Goal: Task Accomplishment & Management: Manage account settings

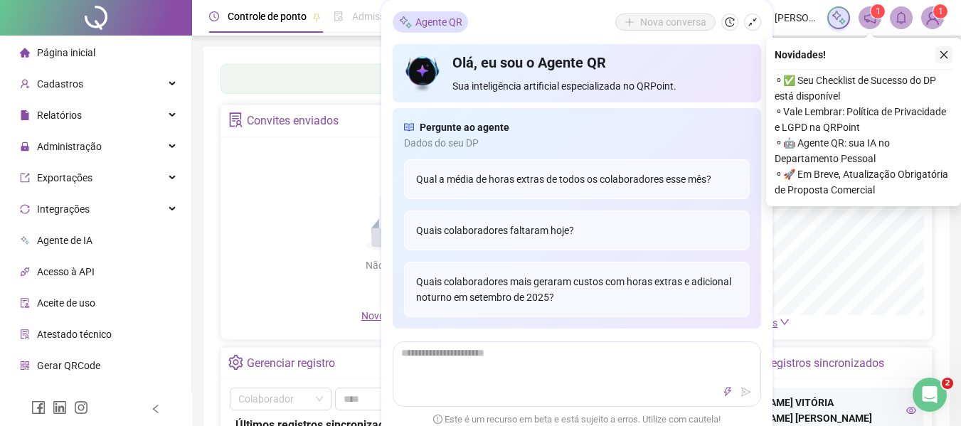
click at [943, 52] on icon "close" at bounding box center [944, 55] width 10 height 10
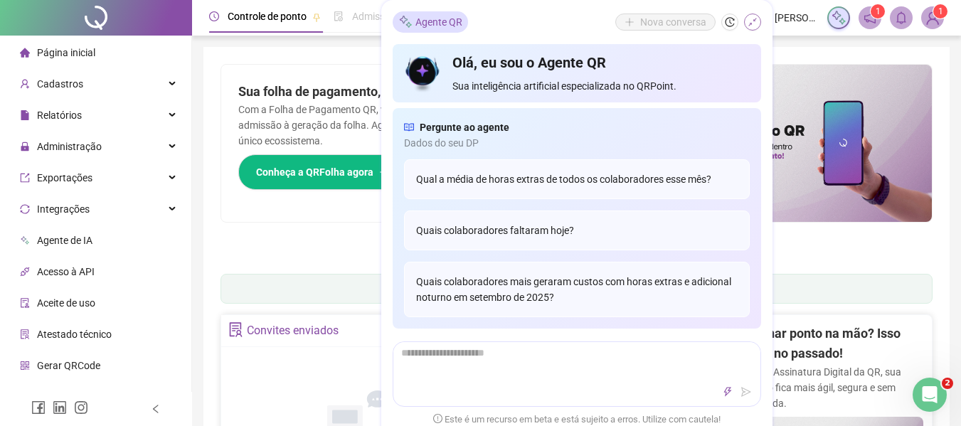
click at [755, 18] on icon "shrink" at bounding box center [753, 22] width 10 height 10
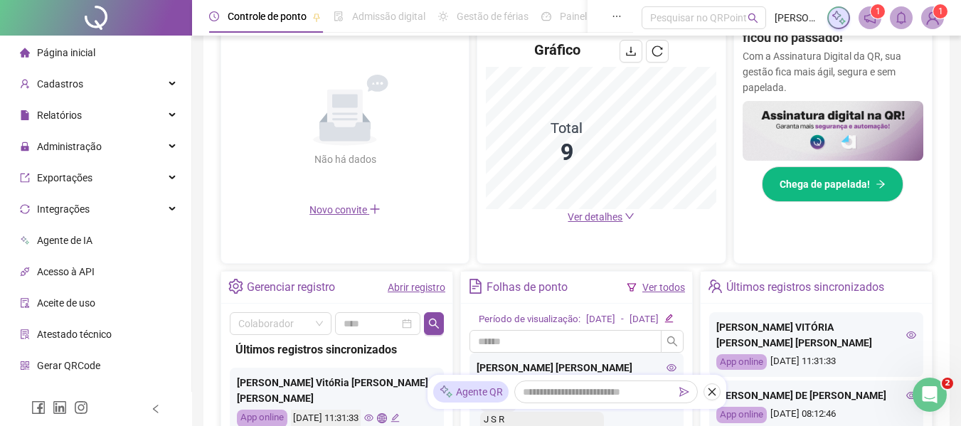
scroll to position [356, 0]
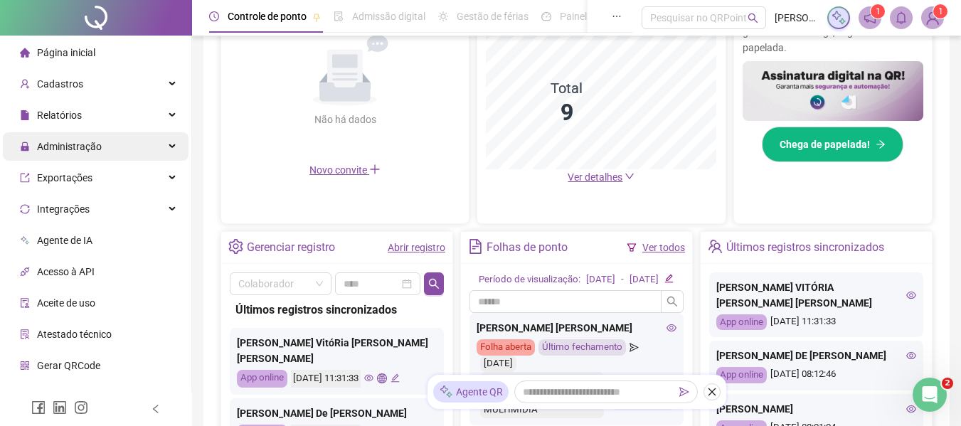
click at [165, 151] on div "Administração" at bounding box center [96, 146] width 186 height 28
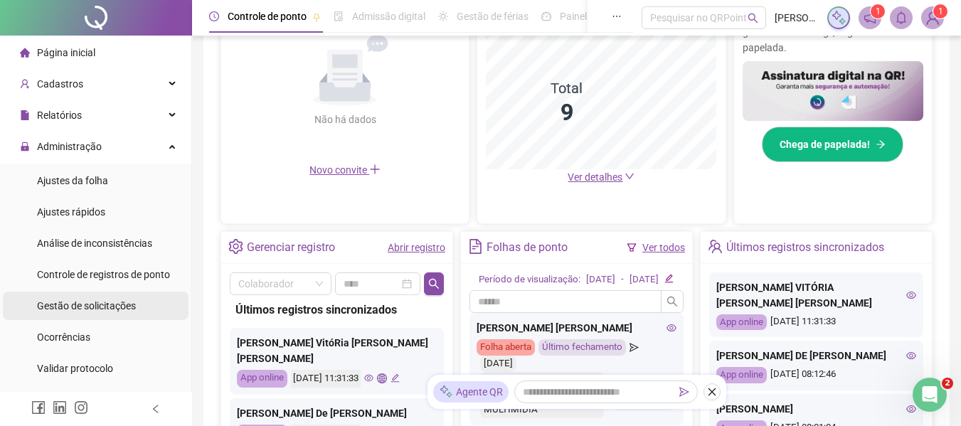
click at [115, 306] on span "Gestão de solicitações" at bounding box center [86, 305] width 99 height 11
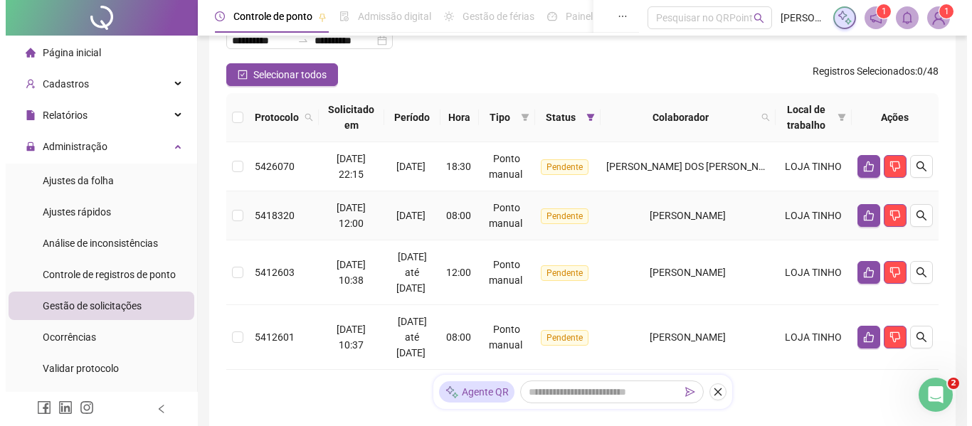
scroll to position [127, 0]
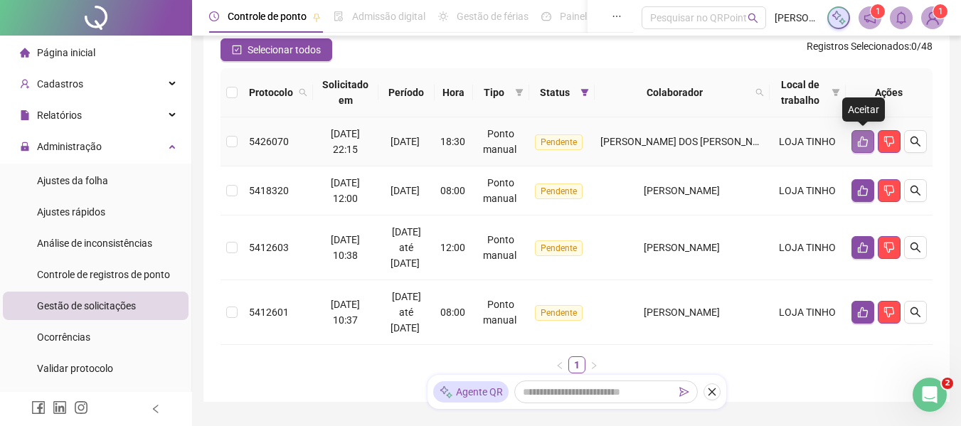
click at [859, 139] on icon "like" at bounding box center [862, 141] width 11 height 11
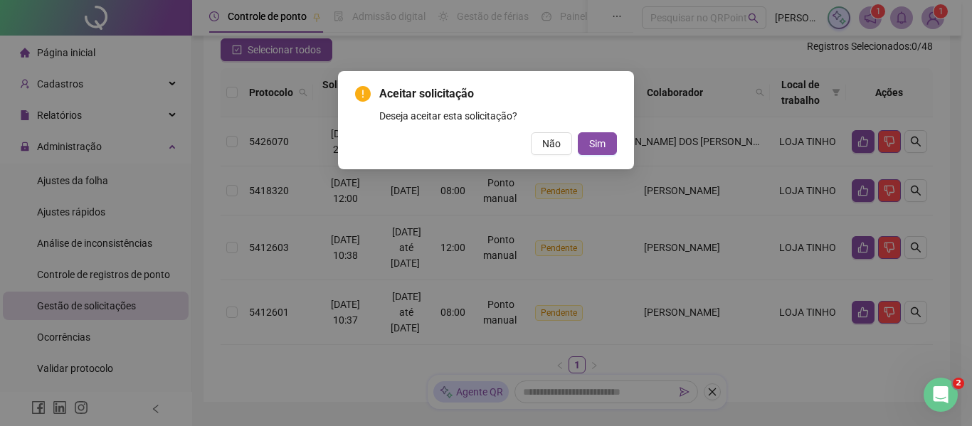
click at [588, 139] on button "Sim" at bounding box center [597, 143] width 39 height 23
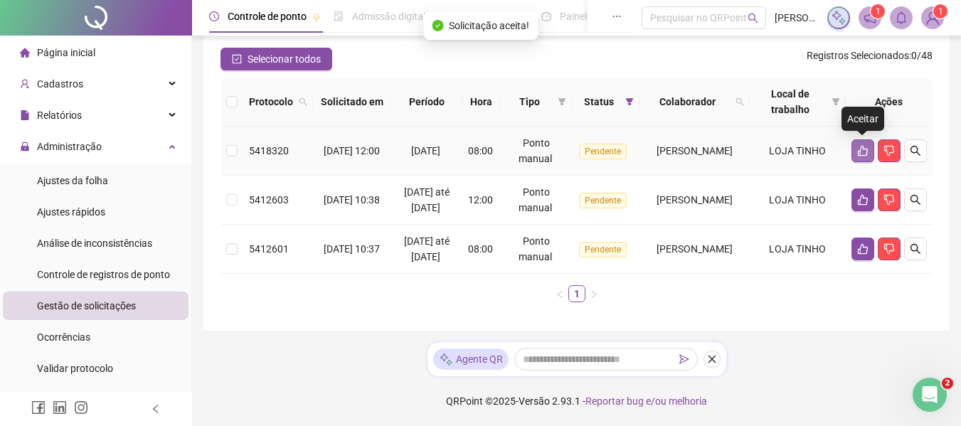
click at [864, 145] on icon "like" at bounding box center [862, 150] width 11 height 11
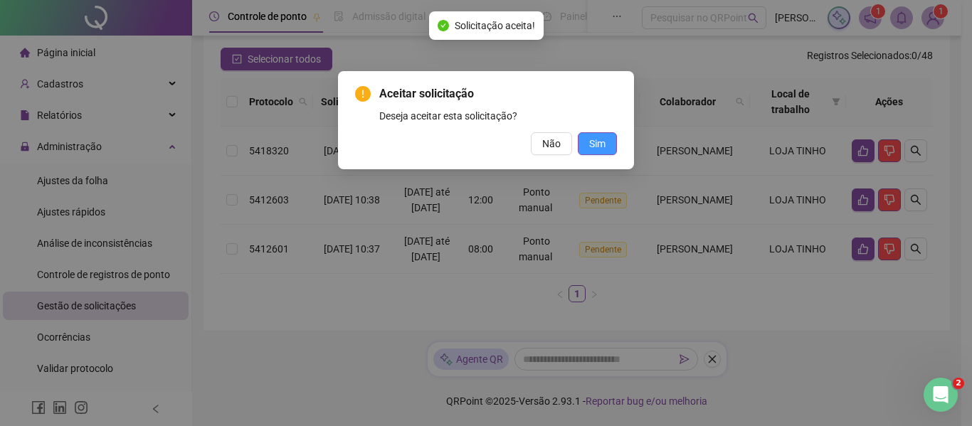
click at [582, 138] on button "Sim" at bounding box center [597, 143] width 39 height 23
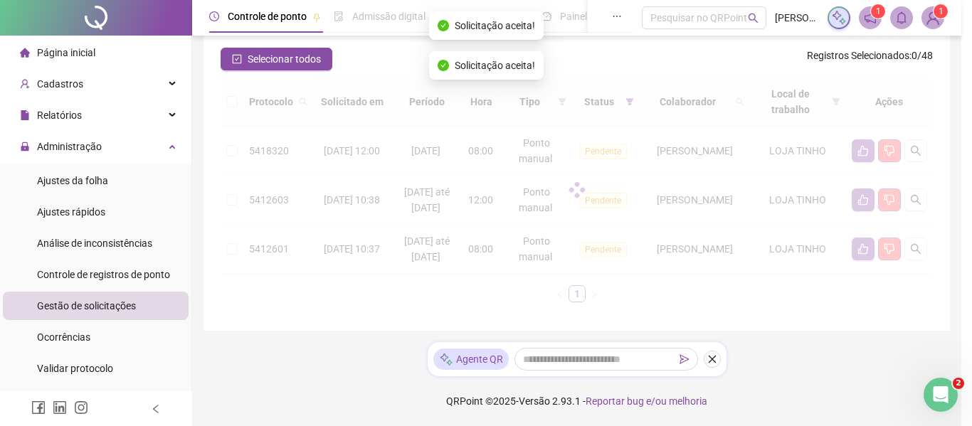
scroll to position [100, 0]
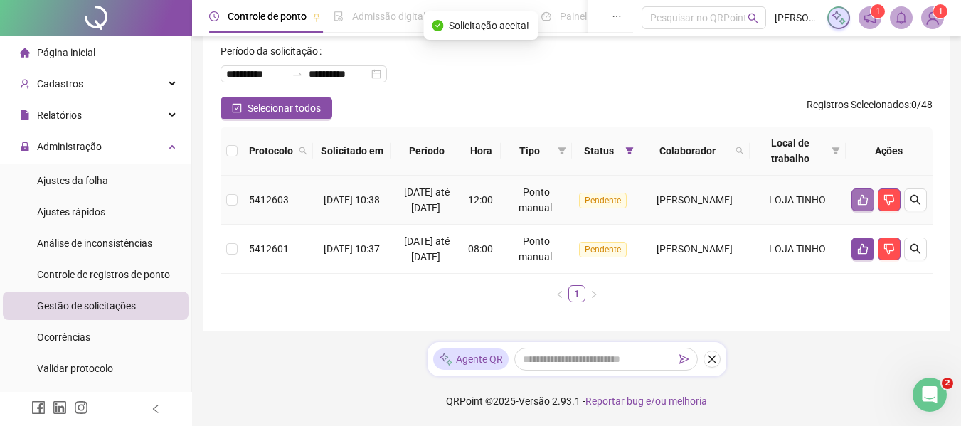
click at [857, 194] on icon "like" at bounding box center [862, 199] width 11 height 11
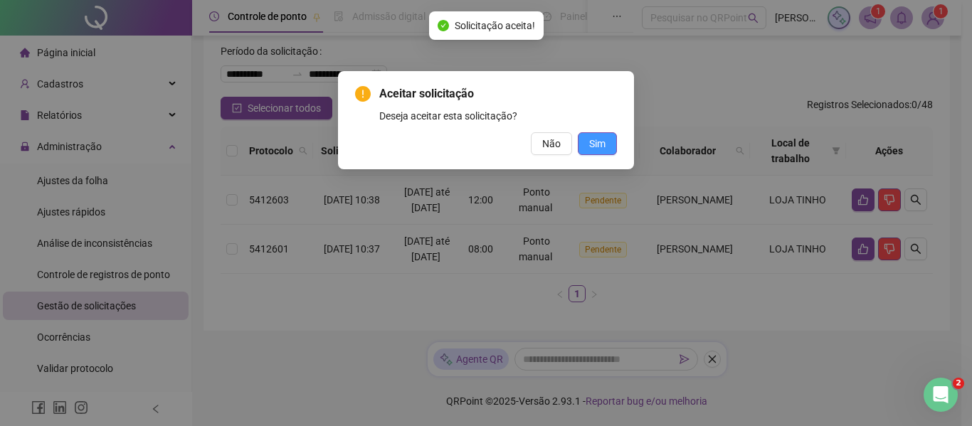
click at [587, 134] on button "Sim" at bounding box center [597, 143] width 39 height 23
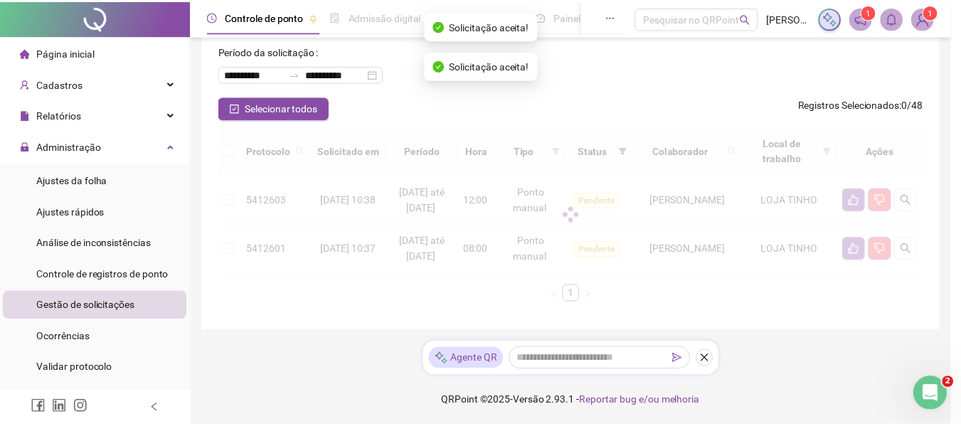
scroll to position [35, 0]
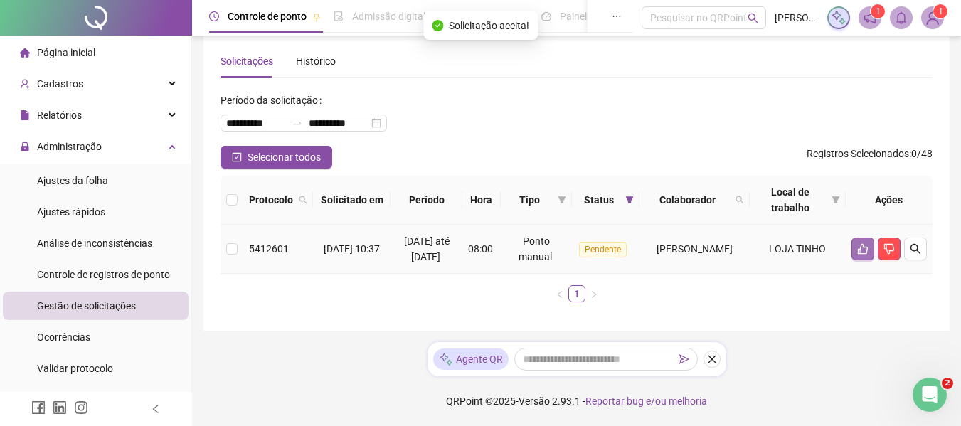
click at [857, 244] on icon "like" at bounding box center [862, 248] width 11 height 11
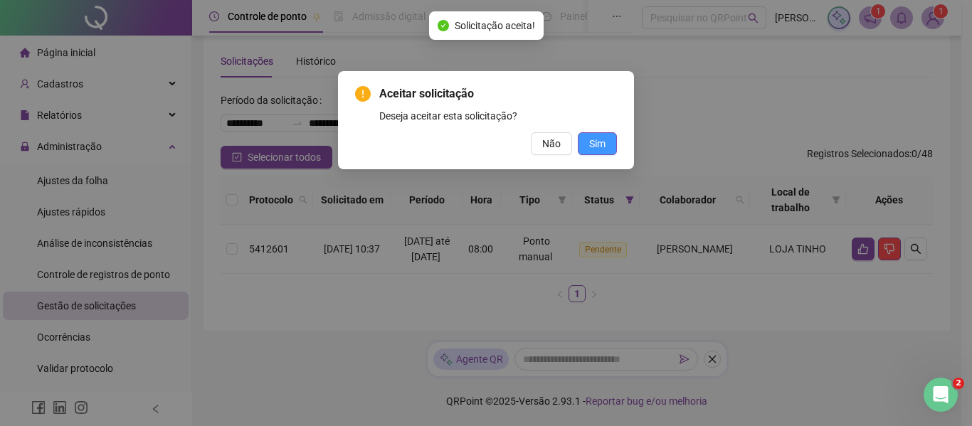
click at [583, 147] on button "Sim" at bounding box center [597, 143] width 39 height 23
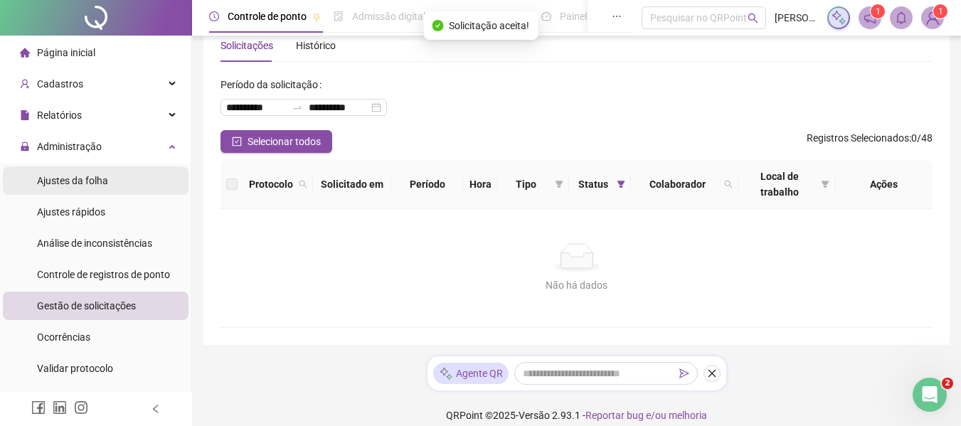
click at [92, 185] on span "Ajustes da folha" at bounding box center [72, 180] width 71 height 11
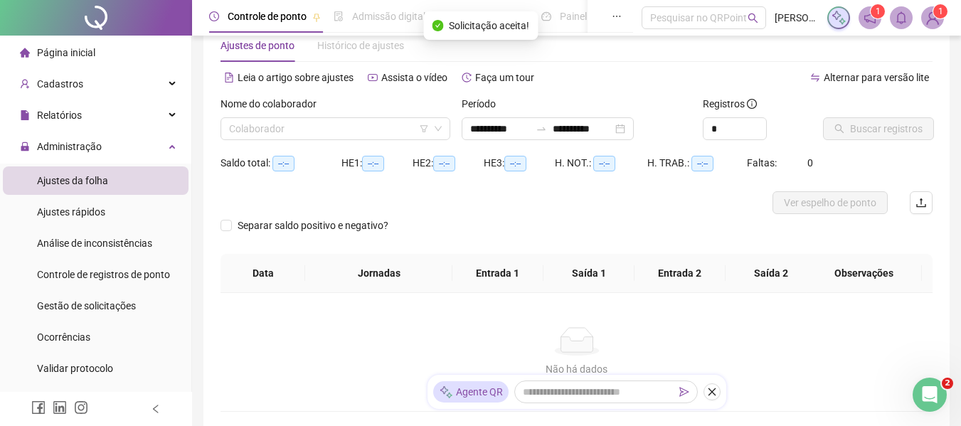
type input "**********"
click at [310, 132] on input "search" at bounding box center [329, 128] width 200 height 21
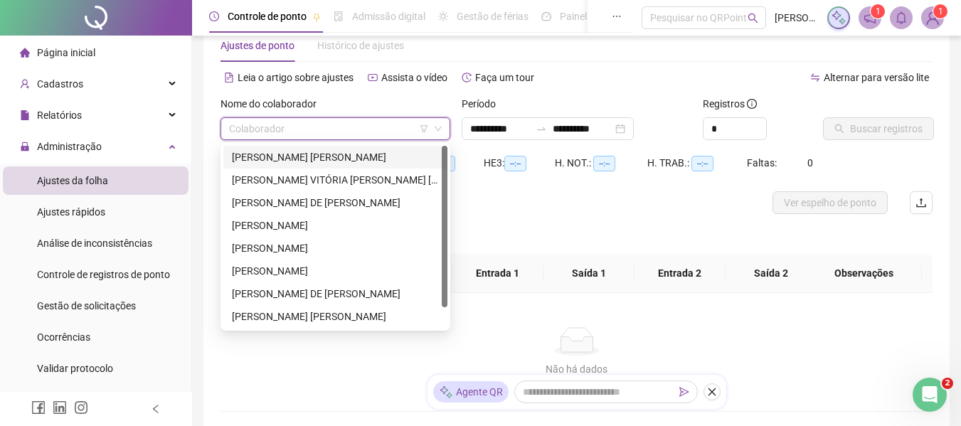
click at [298, 157] on div "[PERSON_NAME] [PERSON_NAME]" at bounding box center [335, 157] width 207 height 16
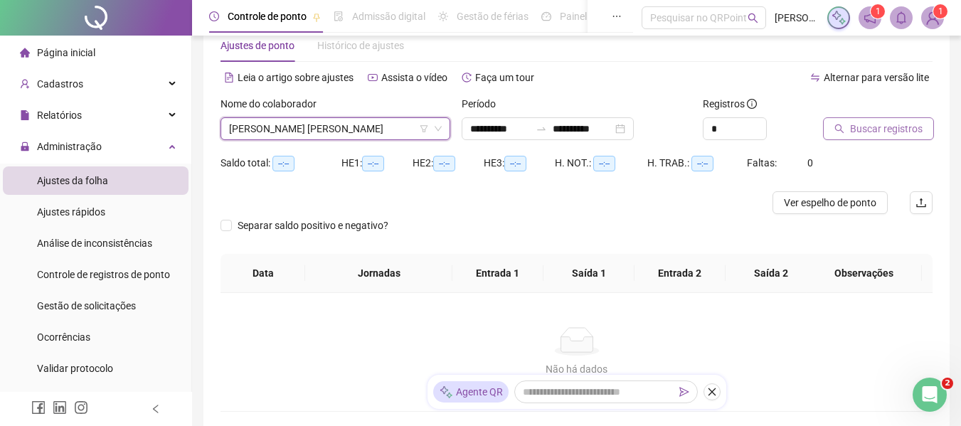
click at [894, 124] on span "Buscar registros" at bounding box center [886, 129] width 73 height 16
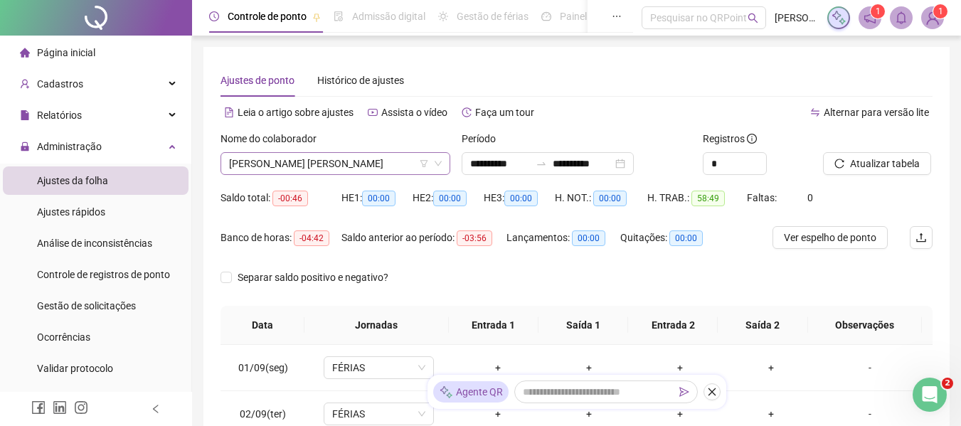
click at [297, 155] on span "[PERSON_NAME] [PERSON_NAME]" at bounding box center [335, 163] width 213 height 21
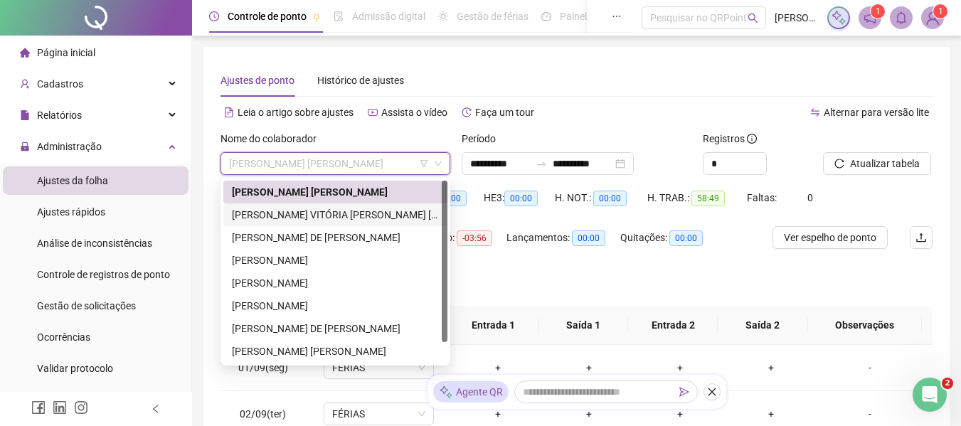
click at [300, 209] on div "[PERSON_NAME] VITÓRIA [PERSON_NAME] [PERSON_NAME]" at bounding box center [335, 215] width 207 height 16
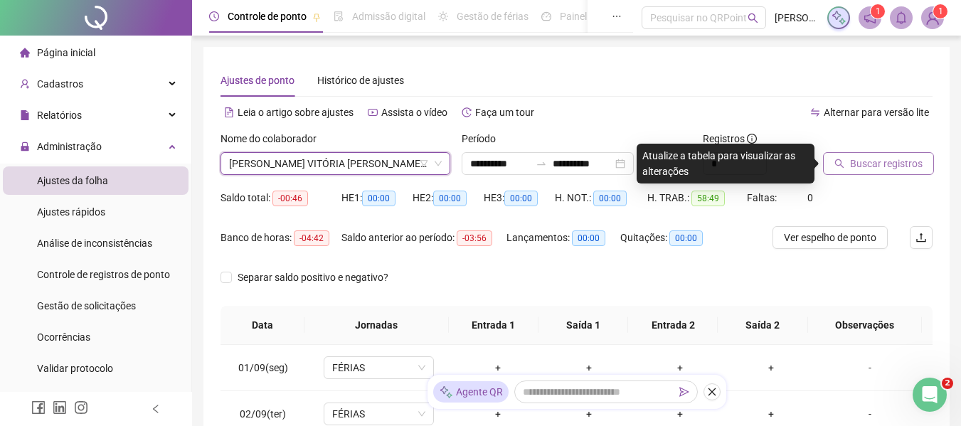
click at [842, 157] on button "Buscar registros" at bounding box center [878, 163] width 111 height 23
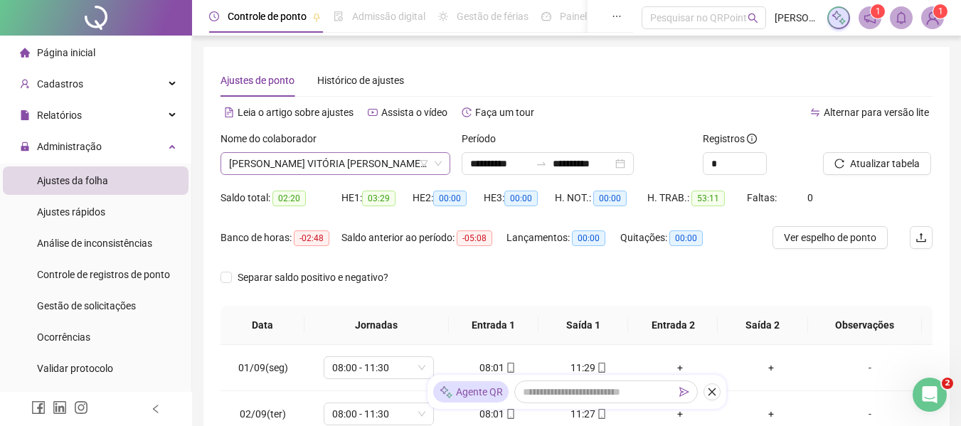
click at [329, 158] on span "[PERSON_NAME] VITÓRIA [PERSON_NAME] [PERSON_NAME]" at bounding box center [335, 163] width 213 height 21
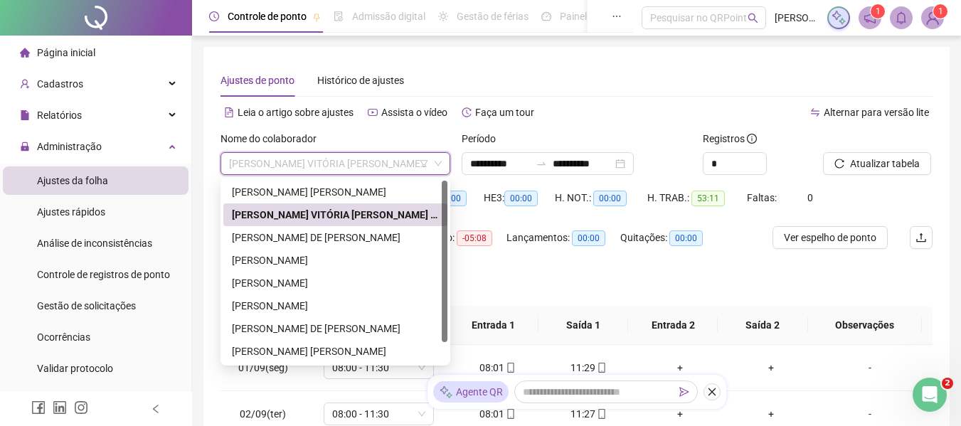
click at [331, 224] on div "[PERSON_NAME] VITÓRIA [PERSON_NAME] [PERSON_NAME]" at bounding box center [335, 214] width 224 height 23
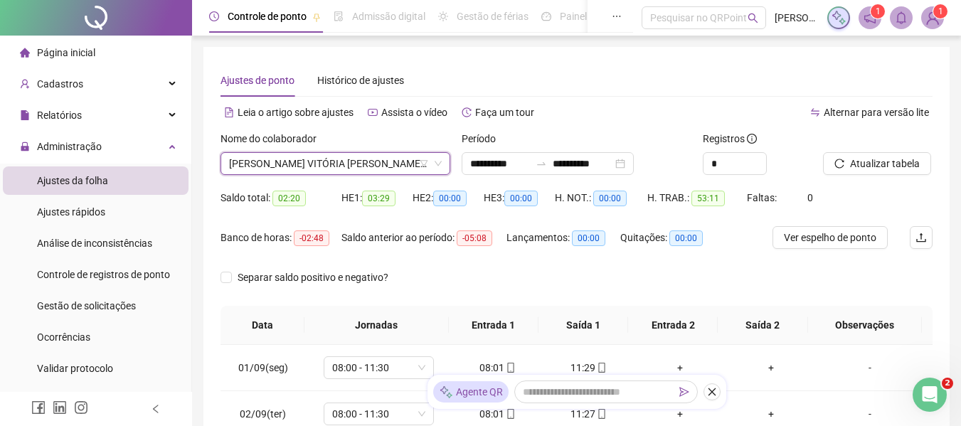
click at [334, 161] on span "[PERSON_NAME] VITÓRIA [PERSON_NAME] [PERSON_NAME]" at bounding box center [335, 163] width 213 height 21
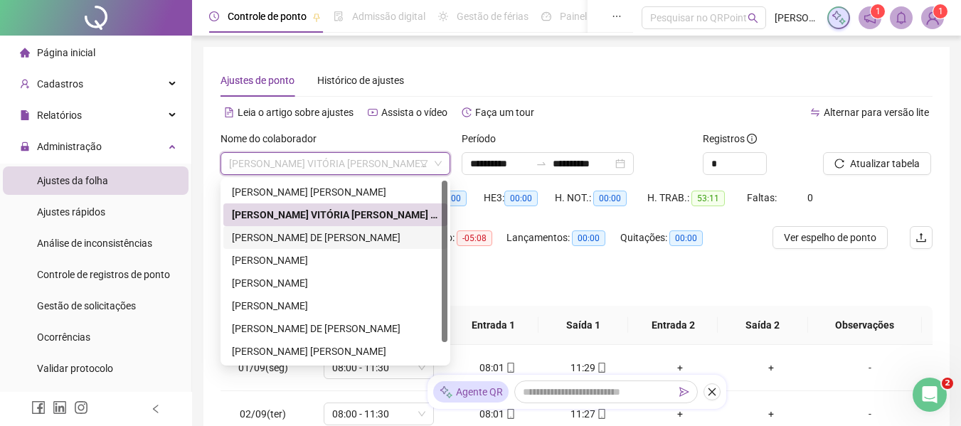
click at [330, 230] on div "[PERSON_NAME] DE [PERSON_NAME]" at bounding box center [335, 238] width 207 height 16
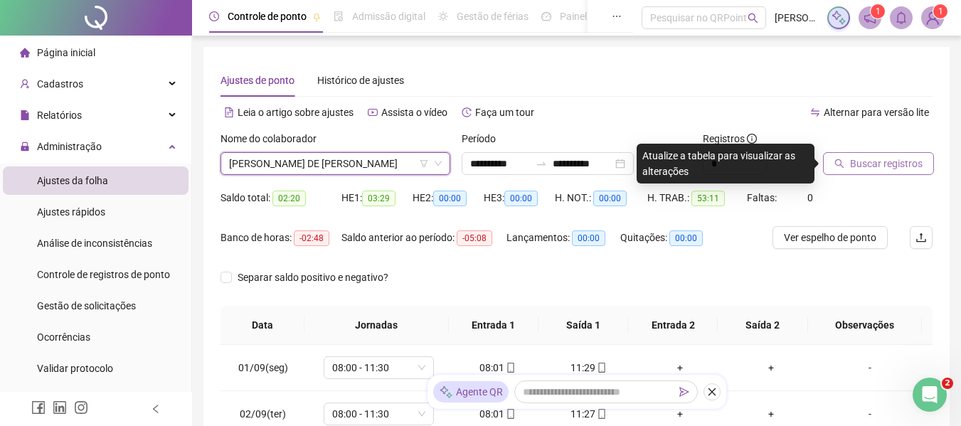
click at [856, 156] on span "Buscar registros" at bounding box center [886, 164] width 73 height 16
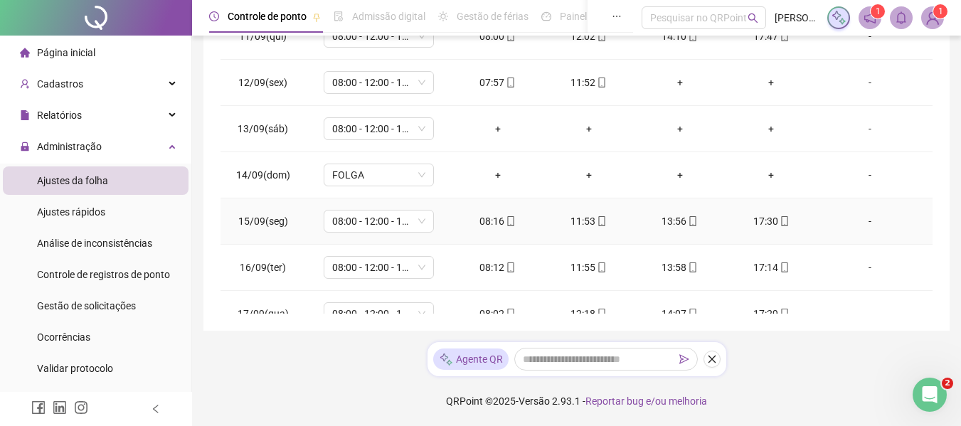
scroll to position [390, 0]
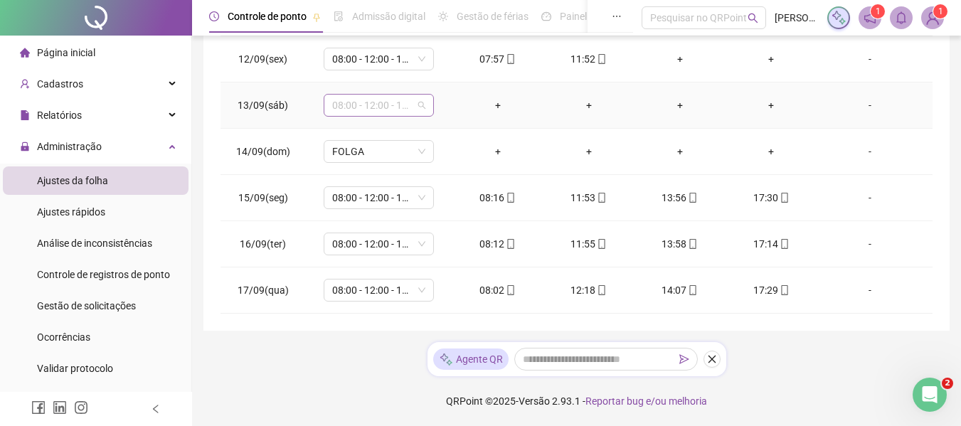
click at [411, 100] on span "08:00 - 12:00 - 13:00 - 16:10" at bounding box center [378, 105] width 93 height 21
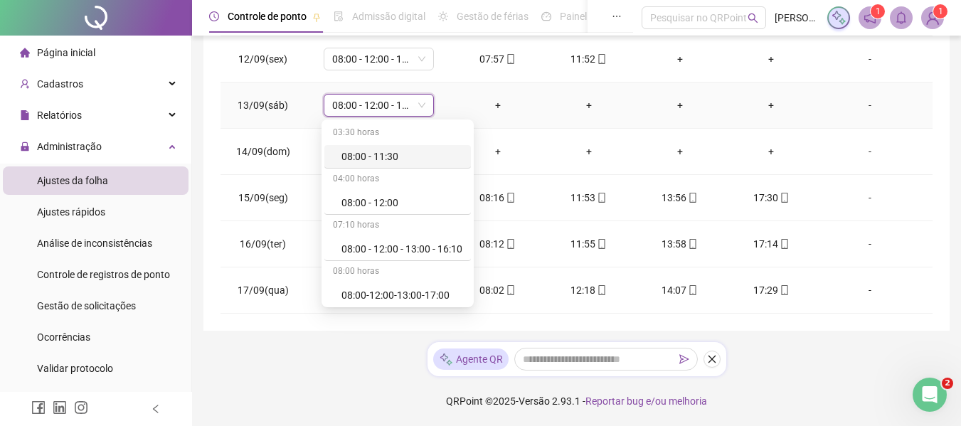
click at [411, 100] on span "08:00 - 12:00 - 13:00 - 16:10" at bounding box center [378, 105] width 93 height 21
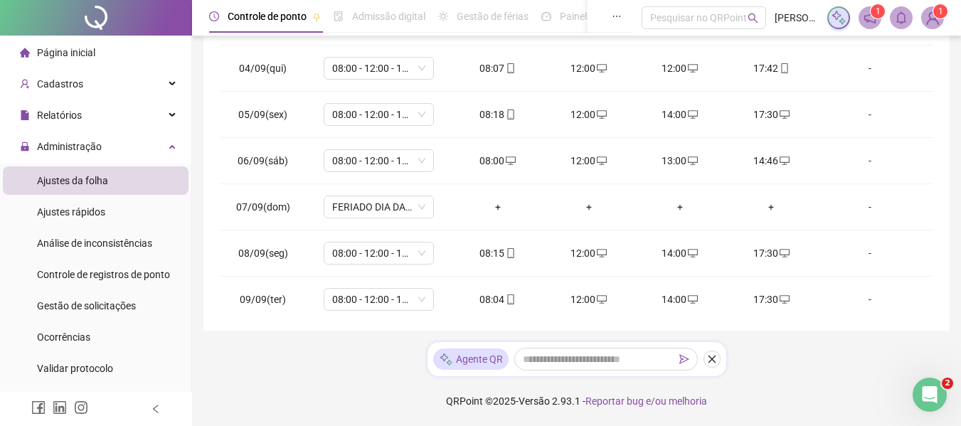
scroll to position [0, 0]
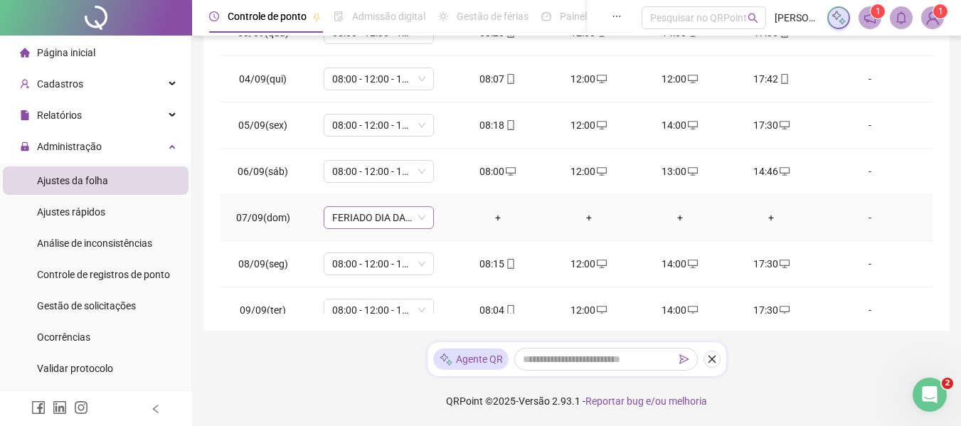
click at [405, 220] on span "FERIADO DIA DA INDEPENDÊNCIA" at bounding box center [378, 217] width 93 height 21
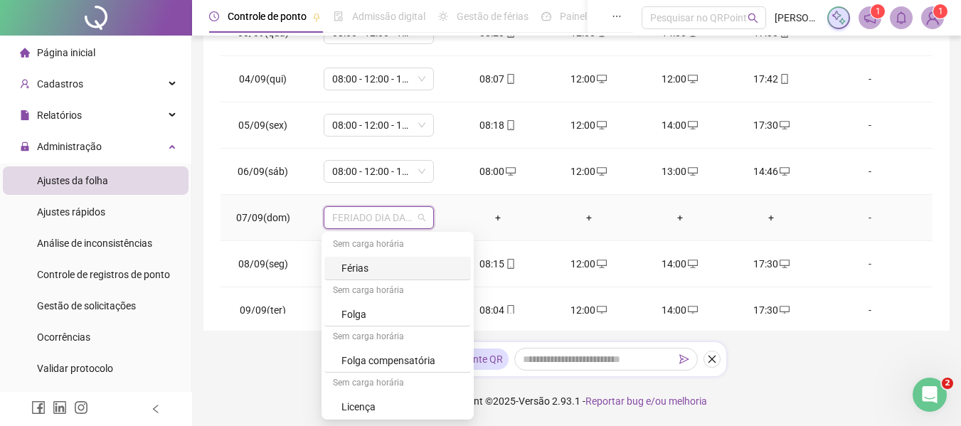
scroll to position [394, 0]
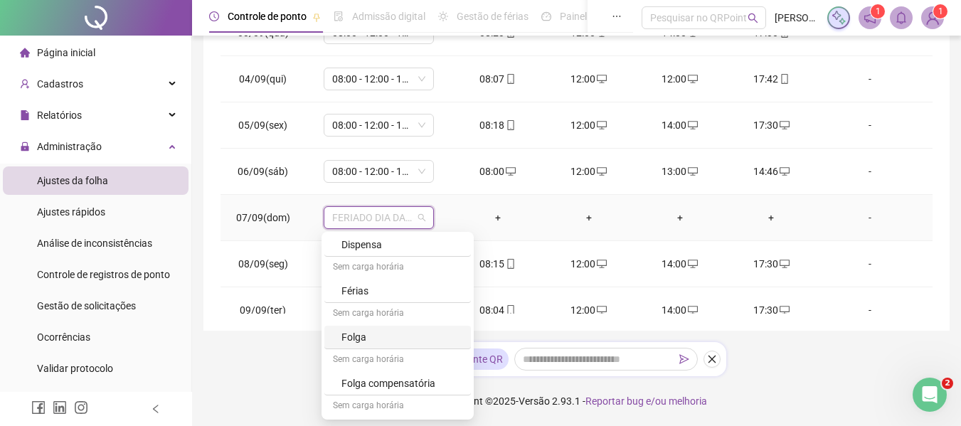
click at [371, 332] on div "Folga" at bounding box center [401, 337] width 121 height 16
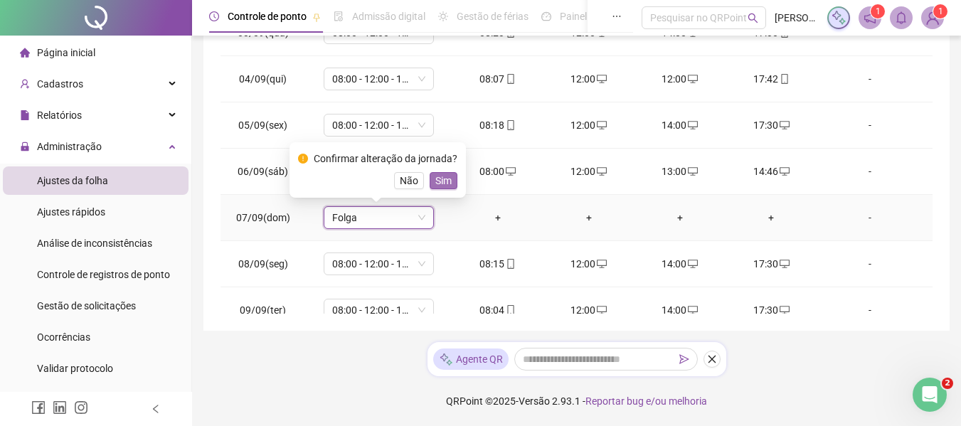
click at [430, 176] on button "Sim" at bounding box center [444, 180] width 28 height 17
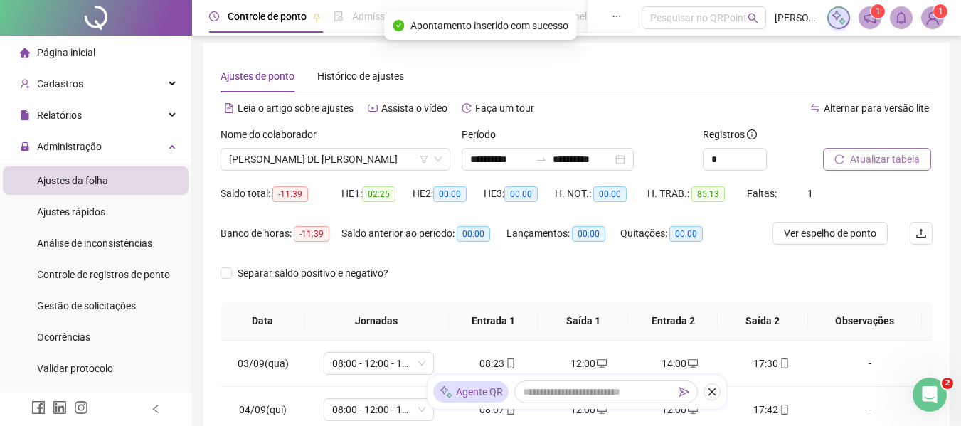
scroll to position [0, 0]
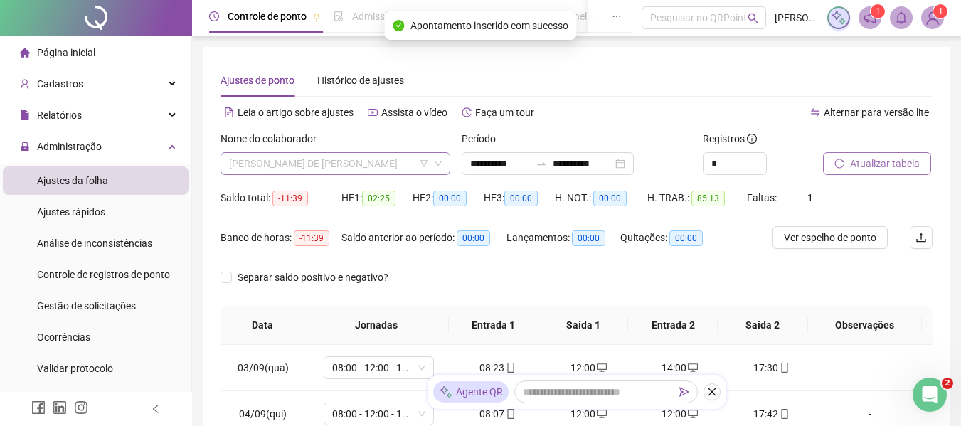
click at [363, 162] on span "[PERSON_NAME] DE [PERSON_NAME]" at bounding box center [335, 163] width 213 height 21
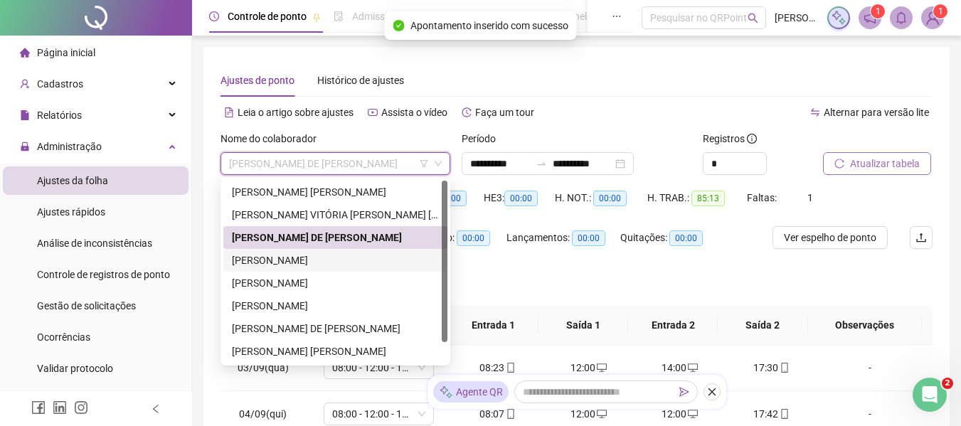
click at [328, 260] on div "[PERSON_NAME]" at bounding box center [335, 261] width 207 height 16
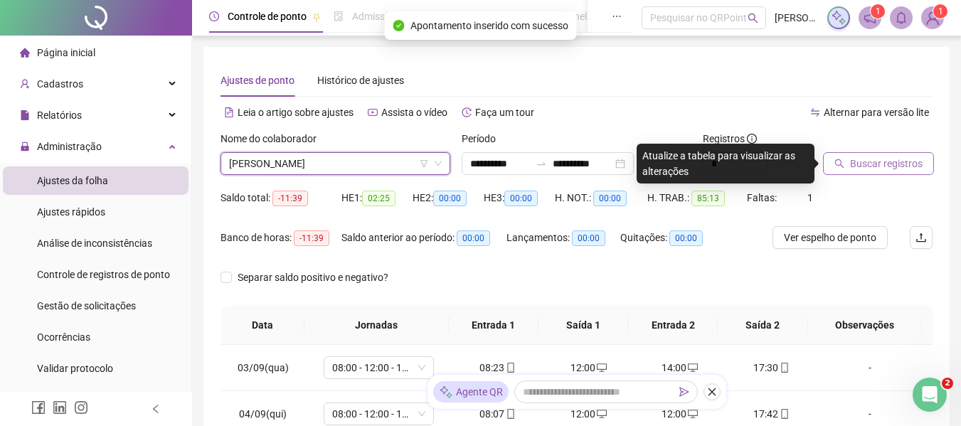
click at [908, 154] on button "Buscar registros" at bounding box center [878, 163] width 111 height 23
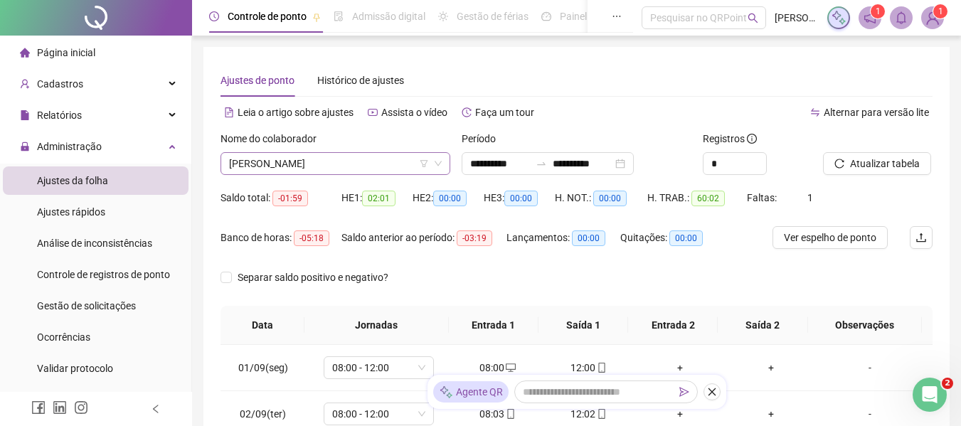
click at [322, 165] on span "[PERSON_NAME]" at bounding box center [335, 163] width 213 height 21
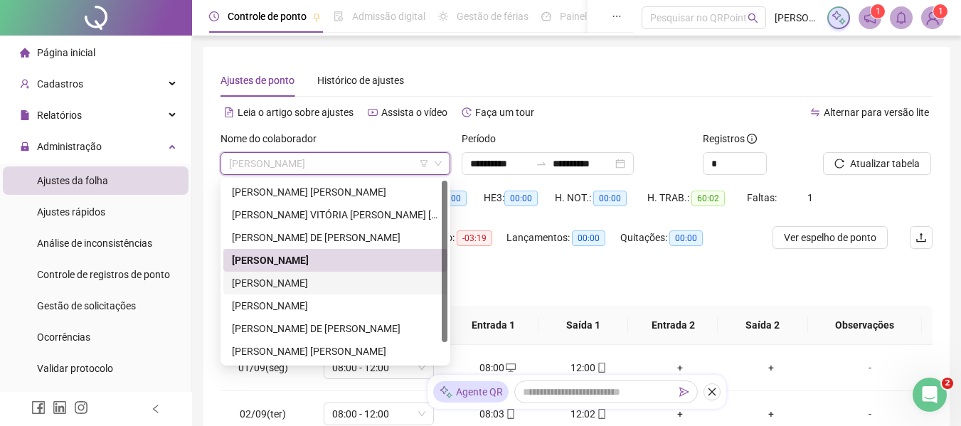
click at [322, 277] on div "[PERSON_NAME]" at bounding box center [335, 283] width 207 height 16
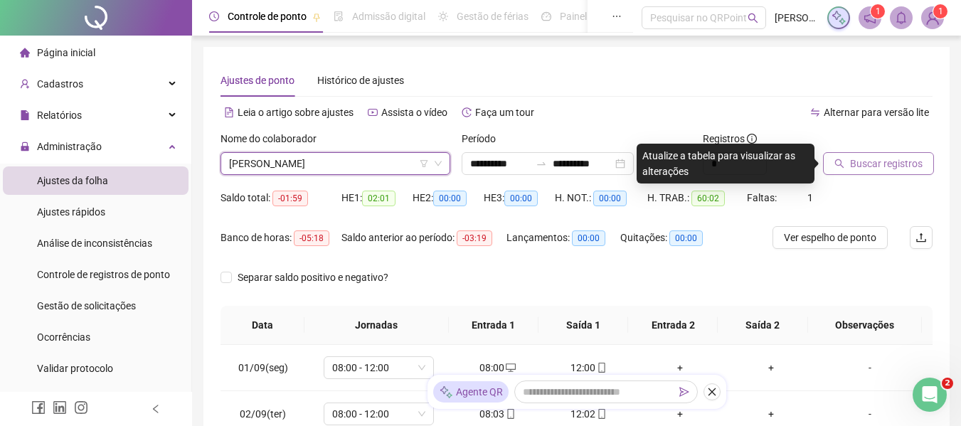
click at [895, 164] on span "Buscar registros" at bounding box center [886, 164] width 73 height 16
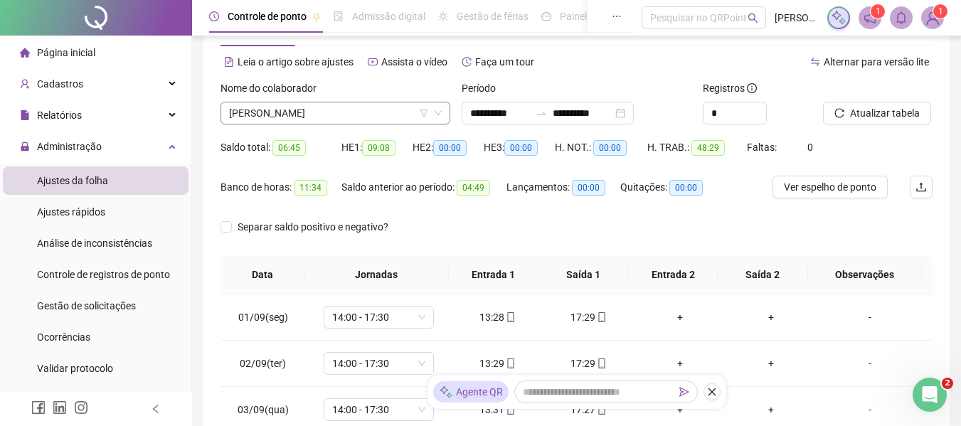
click at [308, 112] on span "[PERSON_NAME]" at bounding box center [335, 112] width 213 height 21
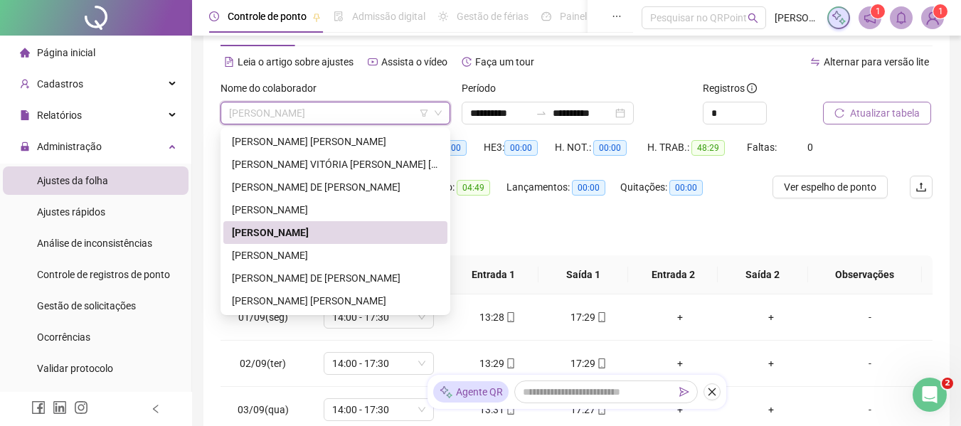
click at [867, 123] on button "Atualizar tabela" at bounding box center [877, 113] width 108 height 23
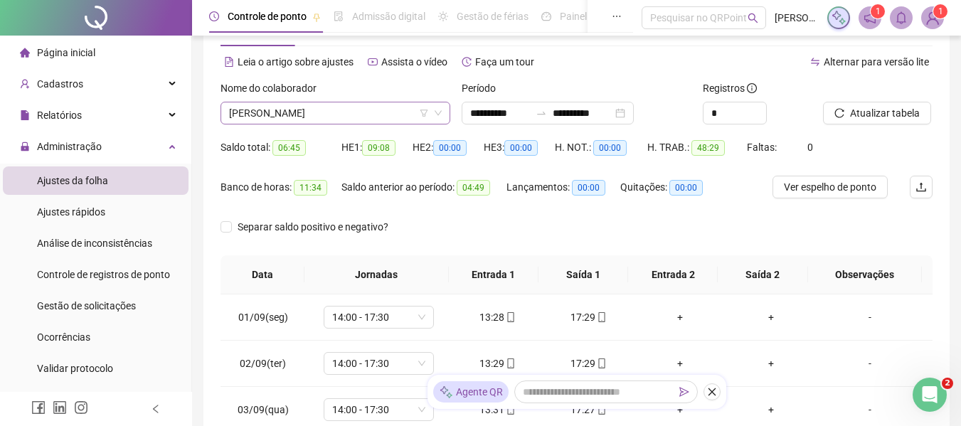
click at [321, 113] on span "[PERSON_NAME]" at bounding box center [335, 112] width 213 height 21
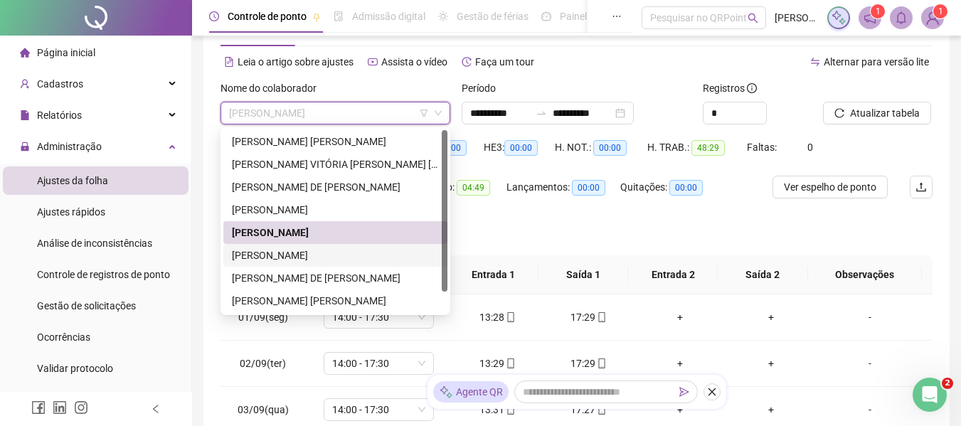
click at [336, 255] on div "[PERSON_NAME]" at bounding box center [335, 256] width 207 height 16
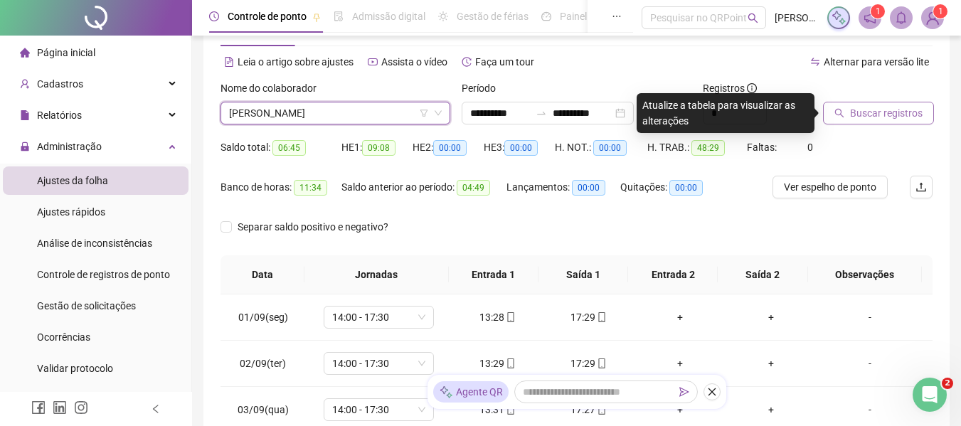
click at [886, 115] on span "Buscar registros" at bounding box center [886, 113] width 73 height 16
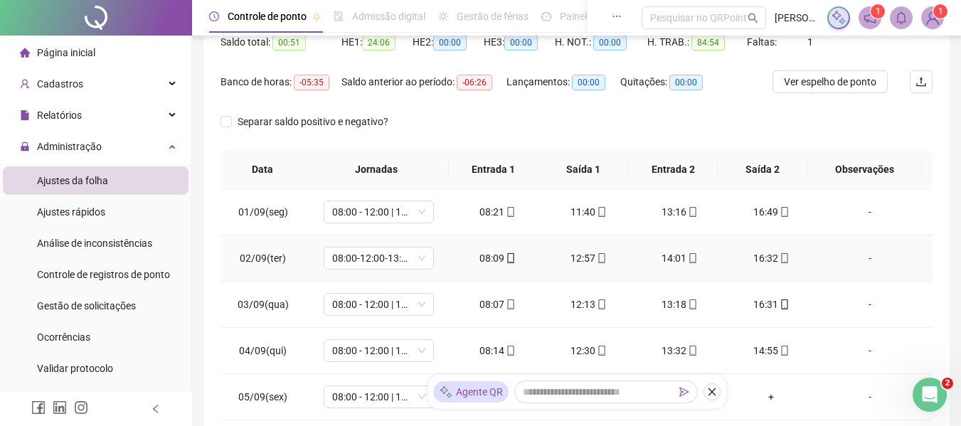
scroll to position [51, 0]
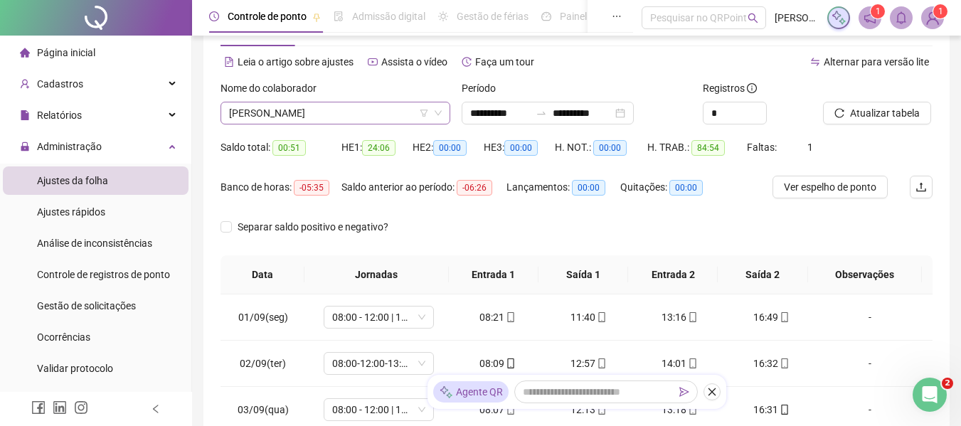
click at [335, 107] on span "[PERSON_NAME]" at bounding box center [335, 112] width 213 height 21
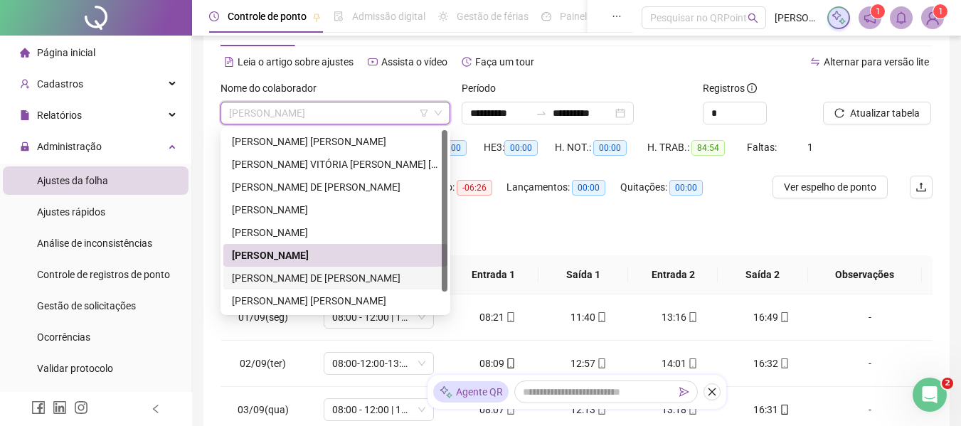
click at [333, 274] on div "[PERSON_NAME] DE [PERSON_NAME]" at bounding box center [335, 278] width 207 height 16
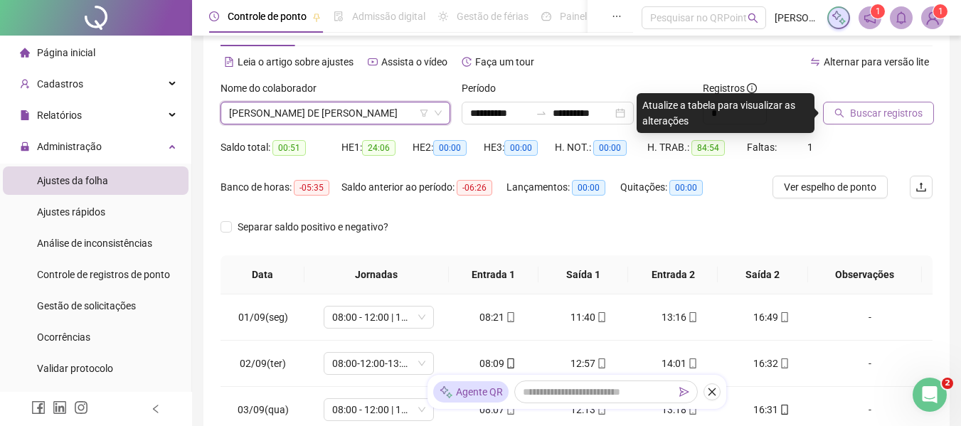
click at [900, 117] on span "Buscar registros" at bounding box center [886, 113] width 73 height 16
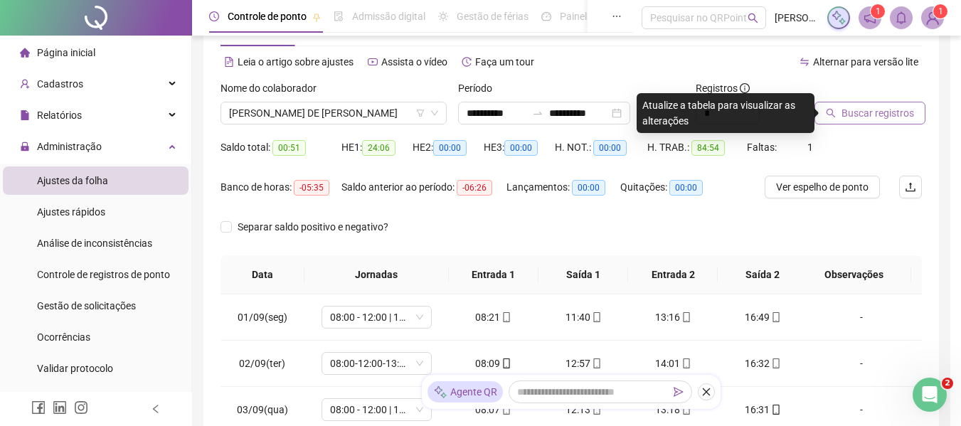
click at [895, 117] on div "Buscando registros Os registros de ponto estão sendo buscados... OK" at bounding box center [480, 213] width 961 height 426
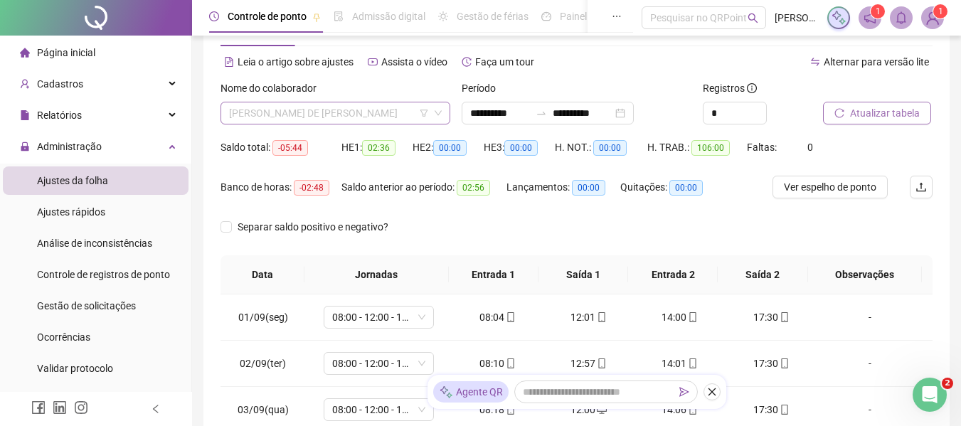
click at [414, 121] on span "[PERSON_NAME] DE [PERSON_NAME]" at bounding box center [335, 112] width 213 height 21
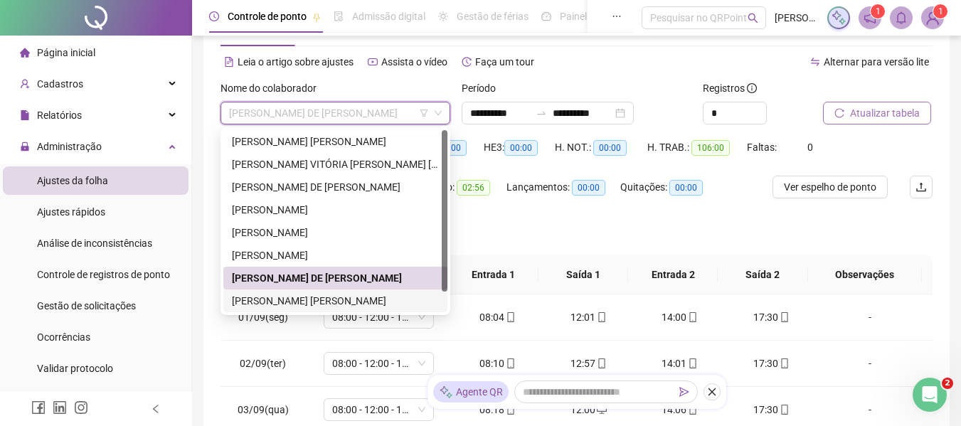
click at [369, 299] on div "[PERSON_NAME] [PERSON_NAME]" at bounding box center [335, 301] width 207 height 16
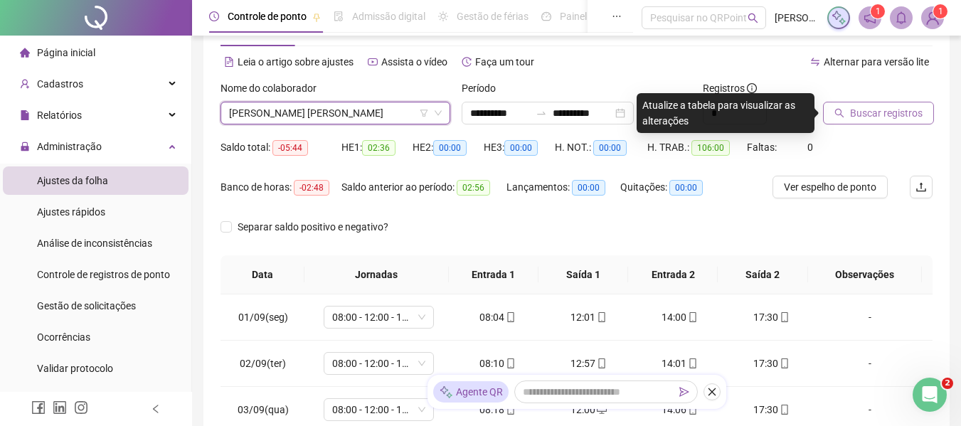
click at [891, 105] on span "Buscar registros" at bounding box center [886, 113] width 73 height 16
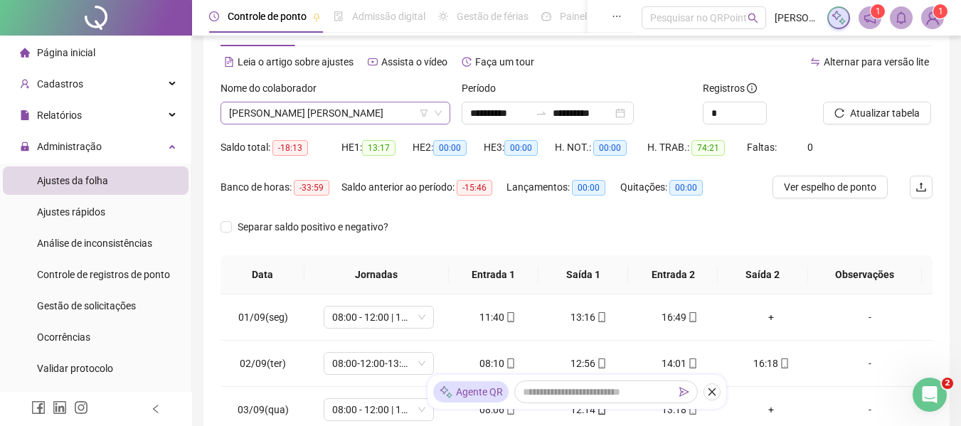
click at [325, 110] on span "[PERSON_NAME] [PERSON_NAME]" at bounding box center [335, 112] width 213 height 21
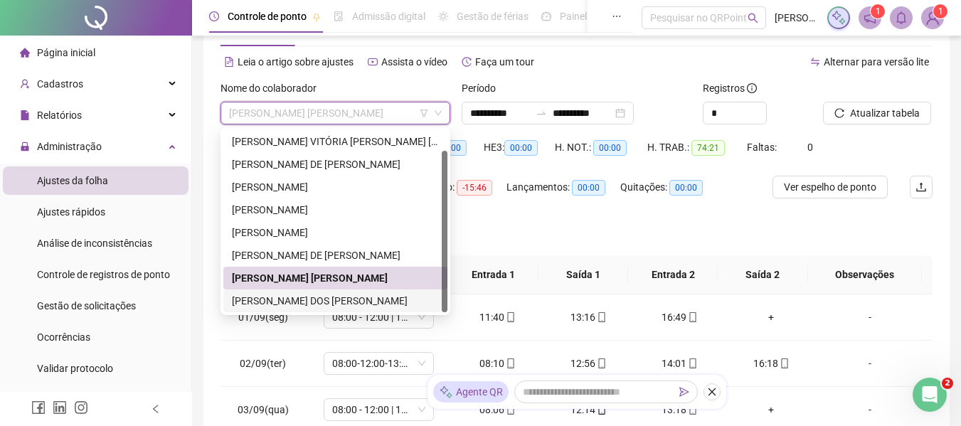
click at [324, 295] on div "[PERSON_NAME] DOS [PERSON_NAME]" at bounding box center [335, 301] width 207 height 16
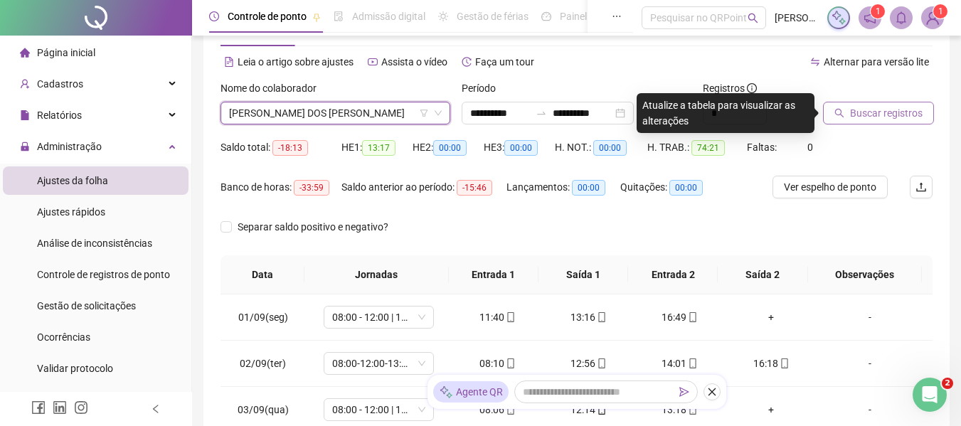
click at [886, 111] on span "Buscar registros" at bounding box center [886, 113] width 73 height 16
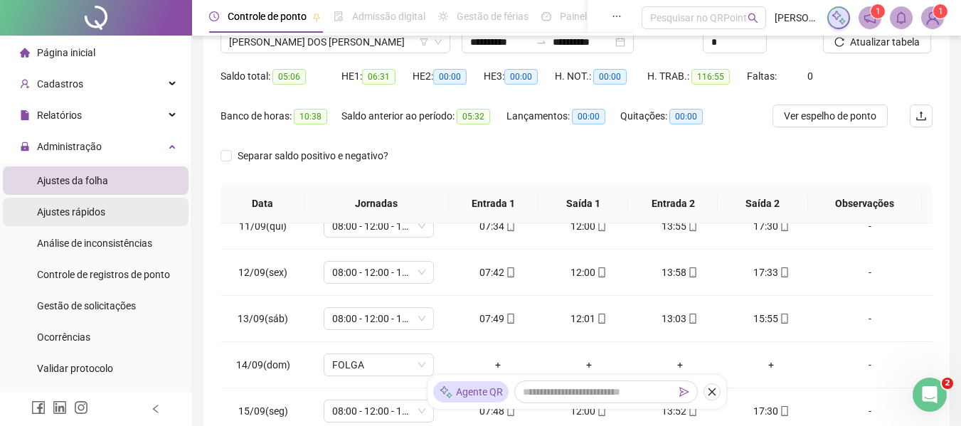
scroll to position [0, 0]
